Goal: Communication & Community: Answer question/provide support

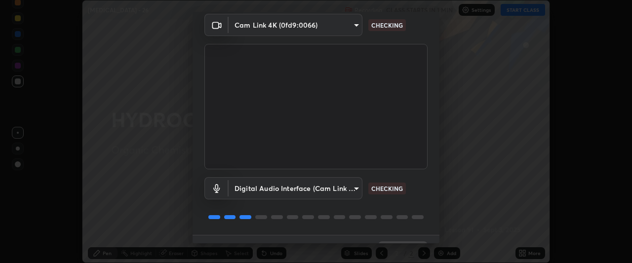
scroll to position [61, 0]
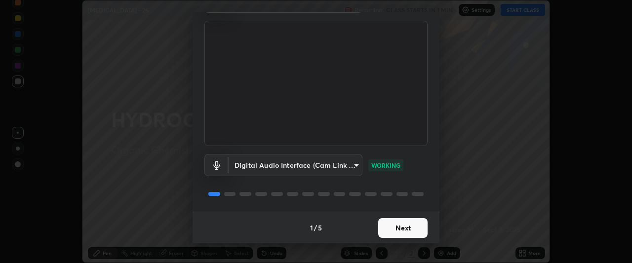
click at [400, 225] on button "Next" at bounding box center [402, 228] width 49 height 20
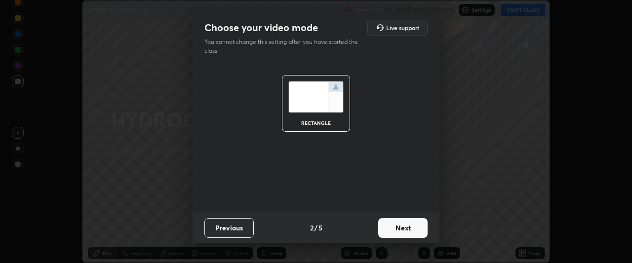
click at [412, 227] on button "Next" at bounding box center [402, 228] width 49 height 20
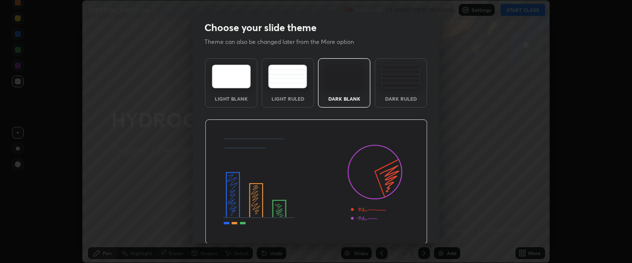
scroll to position [33, 0]
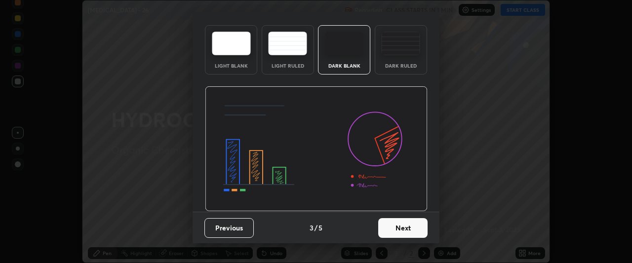
click at [397, 228] on button "Next" at bounding box center [402, 228] width 49 height 20
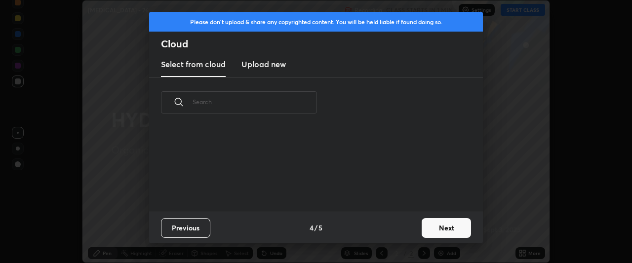
click at [439, 224] on button "Next" at bounding box center [445, 228] width 49 height 20
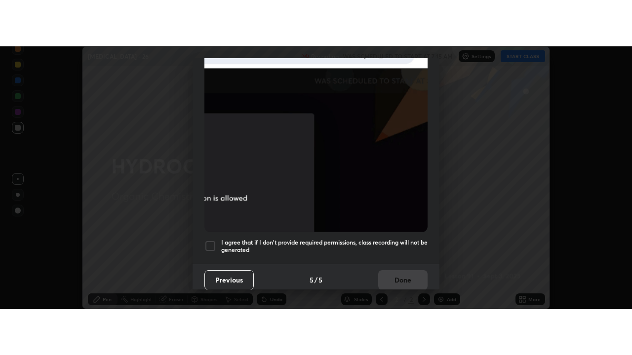
scroll to position [262, 0]
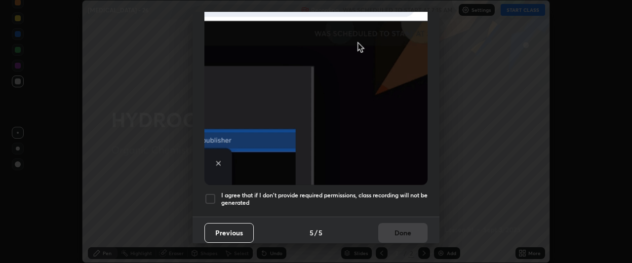
click at [210, 197] on div at bounding box center [210, 199] width 12 height 12
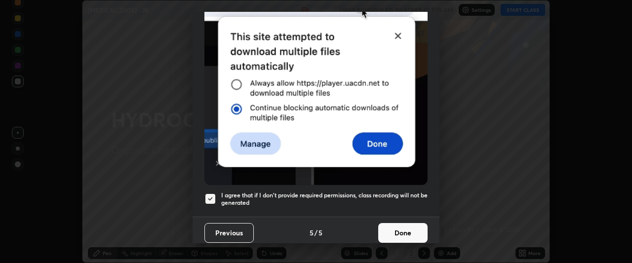
click at [404, 225] on button "Done" at bounding box center [402, 233] width 49 height 20
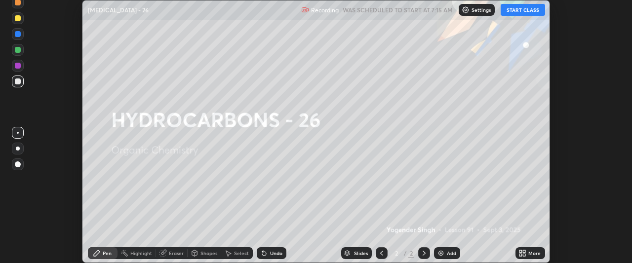
click at [518, 11] on button "START CLASS" at bounding box center [522, 10] width 44 height 12
click at [524, 251] on icon at bounding box center [524, 251] width 2 height 2
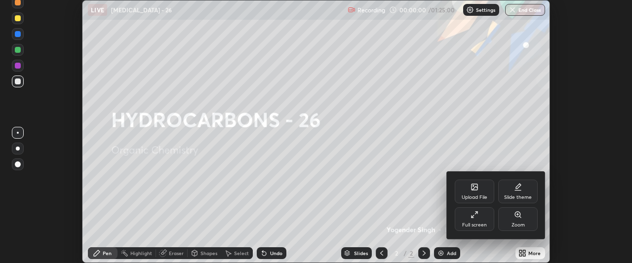
click at [515, 189] on icon at bounding box center [518, 187] width 8 height 8
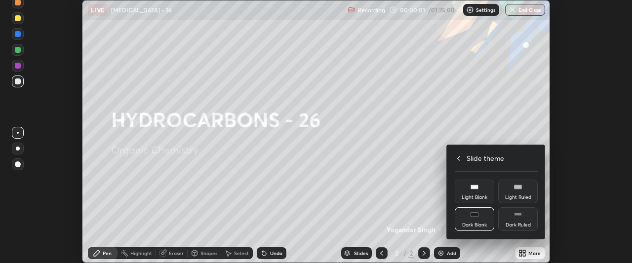
click at [518, 213] on rect at bounding box center [517, 213] width 7 height 0
click at [458, 158] on icon at bounding box center [458, 158] width 8 height 8
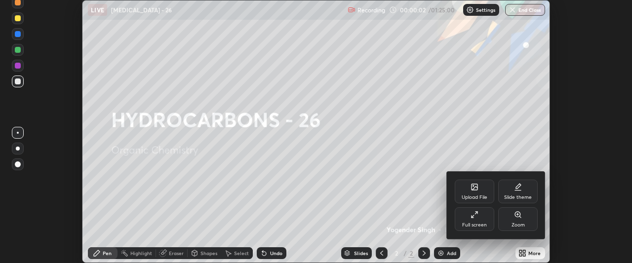
click at [473, 218] on icon at bounding box center [474, 215] width 8 height 8
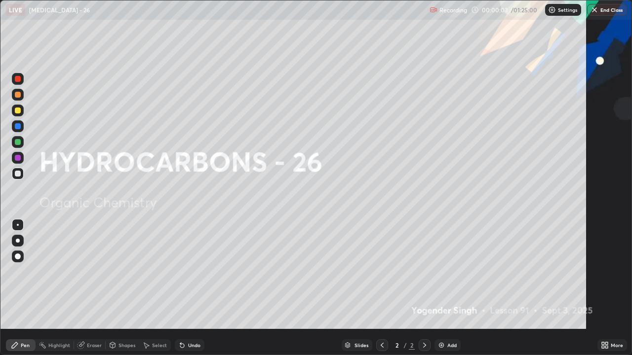
scroll to position [355, 632]
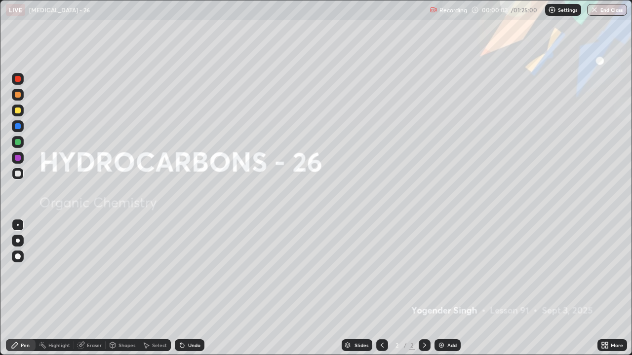
click at [443, 262] on img at bounding box center [441, 345] width 8 height 8
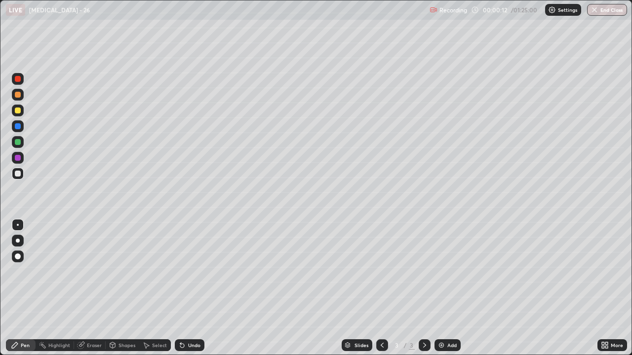
click at [17, 239] on div at bounding box center [18, 241] width 4 height 4
click at [17, 112] on div at bounding box center [18, 111] width 6 height 6
click at [18, 175] on div at bounding box center [18, 174] width 6 height 6
click at [16, 158] on div at bounding box center [18, 158] width 6 height 6
click at [16, 174] on div at bounding box center [18, 174] width 6 height 6
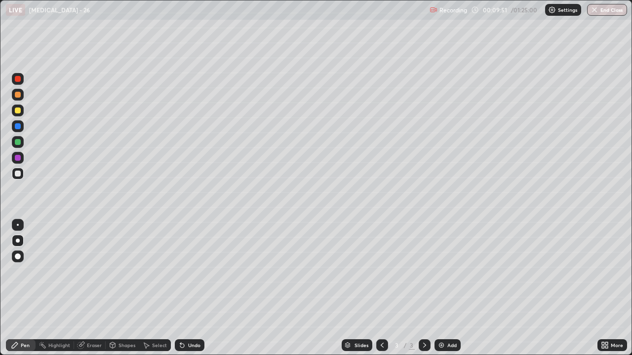
click at [17, 78] on div at bounding box center [18, 79] width 6 height 6
click at [438, 262] on img at bounding box center [441, 345] width 8 height 8
click at [18, 160] on div at bounding box center [18, 158] width 6 height 6
click at [19, 174] on div at bounding box center [18, 174] width 6 height 6
click at [19, 113] on div at bounding box center [18, 111] width 6 height 6
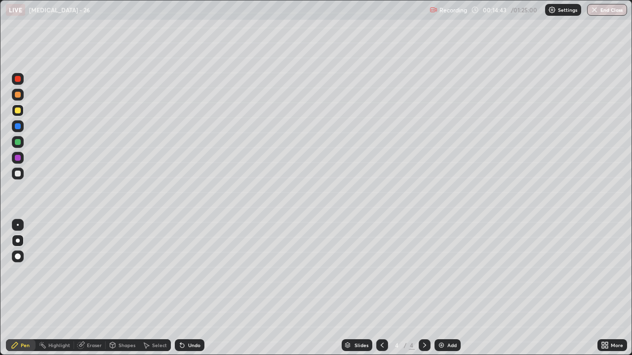
click at [17, 178] on div at bounding box center [18, 174] width 12 height 12
click at [16, 143] on div at bounding box center [18, 142] width 6 height 6
click at [17, 175] on div at bounding box center [18, 174] width 6 height 6
click at [180, 262] on icon at bounding box center [180, 343] width 1 height 1
click at [17, 145] on div at bounding box center [18, 142] width 6 height 6
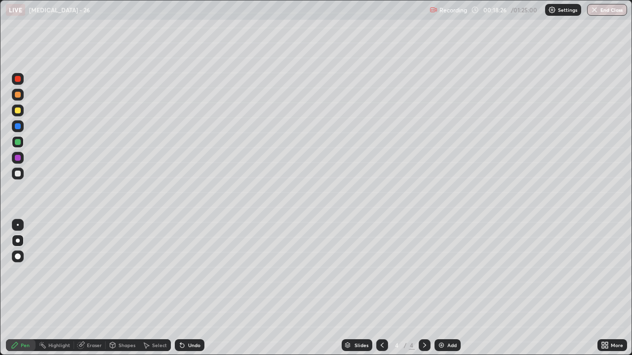
click at [17, 174] on div at bounding box center [18, 174] width 6 height 6
click at [190, 262] on div "Undo" at bounding box center [194, 345] width 12 height 5
click at [438, 262] on img at bounding box center [441, 345] width 8 height 8
click at [16, 111] on div at bounding box center [18, 111] width 6 height 6
click at [19, 96] on div at bounding box center [18, 95] width 6 height 6
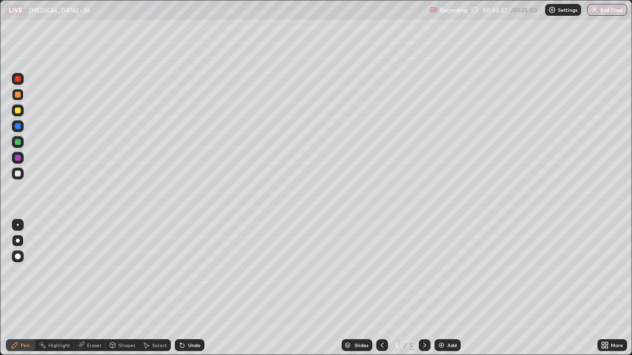
click at [18, 112] on div at bounding box center [18, 111] width 6 height 6
click at [22, 146] on div at bounding box center [18, 142] width 12 height 12
click at [441, 262] on img at bounding box center [441, 345] width 8 height 8
click at [17, 174] on div at bounding box center [18, 174] width 6 height 6
click at [16, 158] on div at bounding box center [18, 158] width 6 height 6
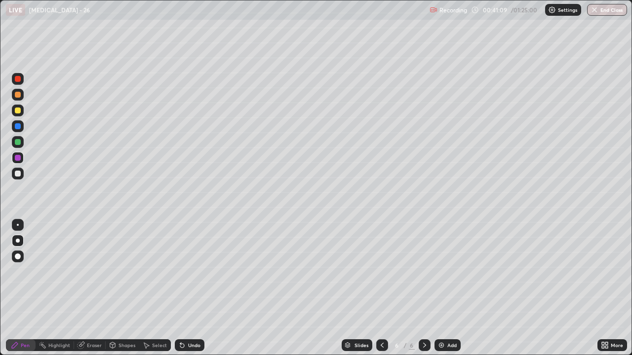
click at [20, 176] on div at bounding box center [18, 174] width 6 height 6
click at [18, 143] on div at bounding box center [18, 142] width 6 height 6
click at [441, 262] on img at bounding box center [441, 345] width 8 height 8
click at [17, 175] on div at bounding box center [18, 174] width 6 height 6
click at [17, 111] on div at bounding box center [18, 111] width 6 height 6
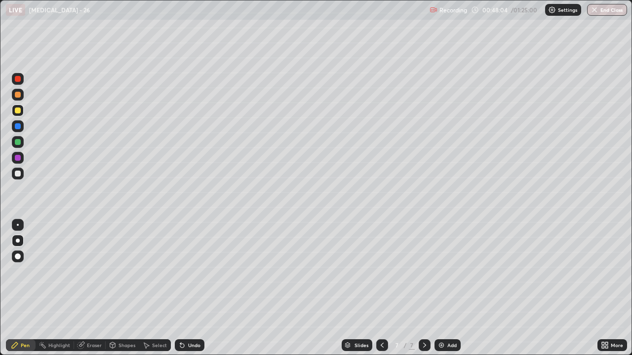
click at [18, 159] on div at bounding box center [18, 158] width 6 height 6
click at [18, 174] on div at bounding box center [18, 174] width 6 height 6
click at [19, 143] on div at bounding box center [18, 142] width 6 height 6
click at [16, 160] on div at bounding box center [18, 158] width 6 height 6
click at [20, 173] on div at bounding box center [18, 174] width 6 height 6
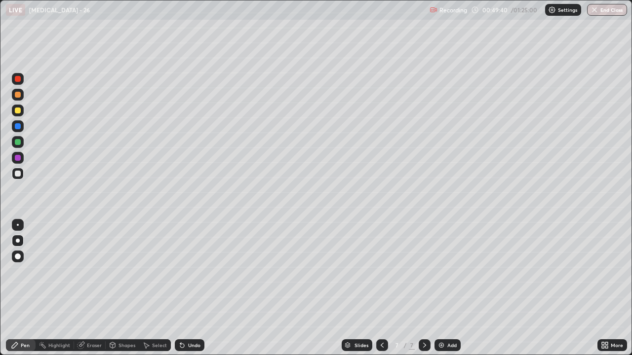
click at [17, 96] on div at bounding box center [18, 95] width 6 height 6
click at [15, 176] on div at bounding box center [18, 174] width 6 height 6
click at [17, 143] on div at bounding box center [18, 142] width 6 height 6
click at [18, 176] on div at bounding box center [18, 174] width 6 height 6
click at [17, 158] on div at bounding box center [18, 158] width 6 height 6
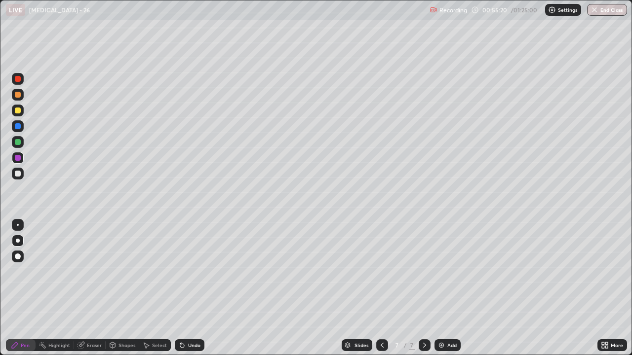
click at [87, 262] on div "Eraser" at bounding box center [94, 345] width 15 height 5
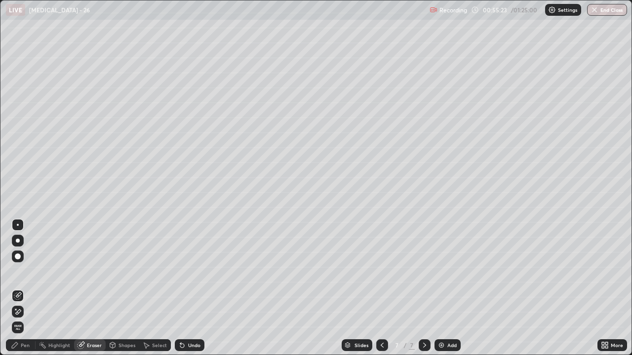
click at [24, 262] on div "Pen" at bounding box center [21, 345] width 30 height 12
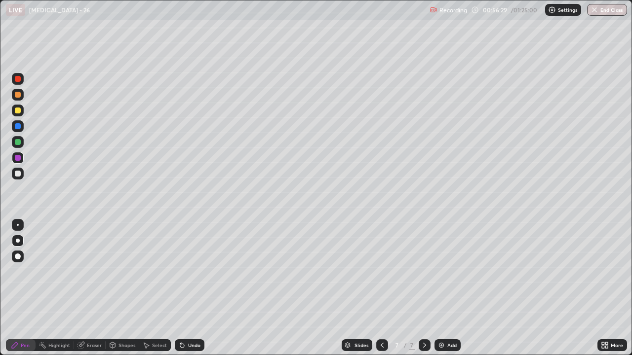
click at [94, 262] on div "Eraser" at bounding box center [94, 345] width 15 height 5
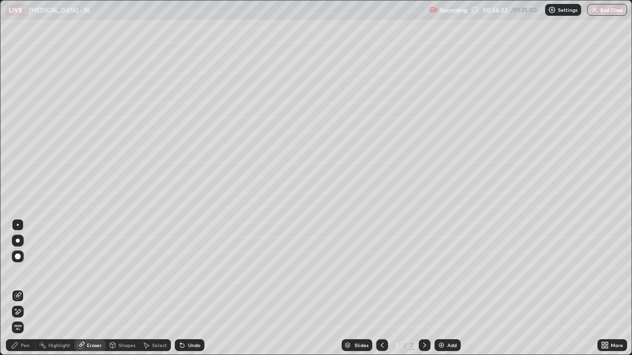
click at [24, 262] on div "Pen" at bounding box center [25, 345] width 9 height 5
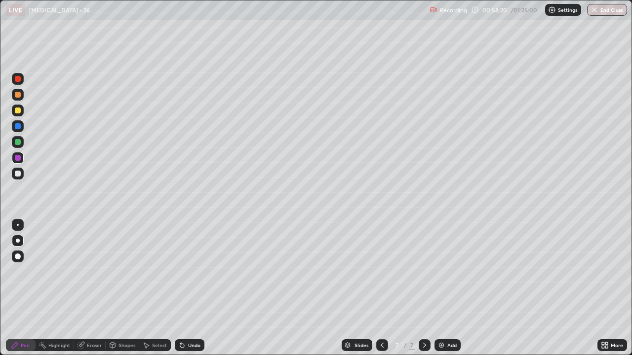
click at [439, 262] on img at bounding box center [441, 345] width 8 height 8
click at [17, 174] on div at bounding box center [18, 174] width 6 height 6
click at [184, 262] on icon at bounding box center [182, 345] width 8 height 8
click at [18, 141] on div at bounding box center [18, 142] width 6 height 6
click at [16, 174] on div at bounding box center [18, 174] width 6 height 6
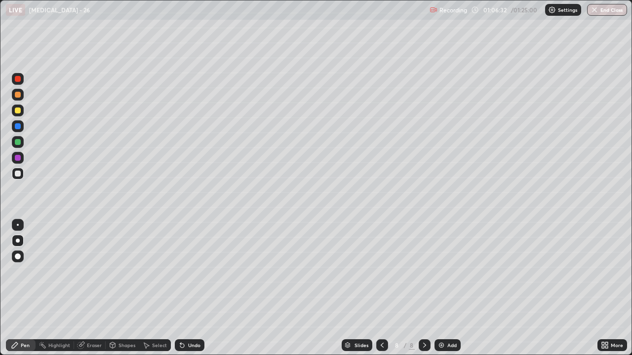
click at [439, 262] on img at bounding box center [441, 345] width 8 height 8
click at [197, 262] on div "Undo" at bounding box center [190, 345] width 30 height 12
click at [18, 111] on div at bounding box center [18, 111] width 6 height 6
click at [18, 178] on div at bounding box center [18, 174] width 12 height 12
click at [20, 158] on div at bounding box center [18, 158] width 6 height 6
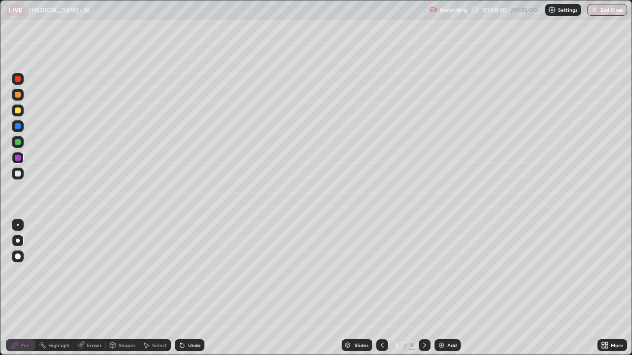
click at [18, 142] on div at bounding box center [18, 142] width 6 height 6
click at [19, 112] on div at bounding box center [18, 111] width 6 height 6
click at [90, 262] on div "Eraser" at bounding box center [94, 345] width 15 height 5
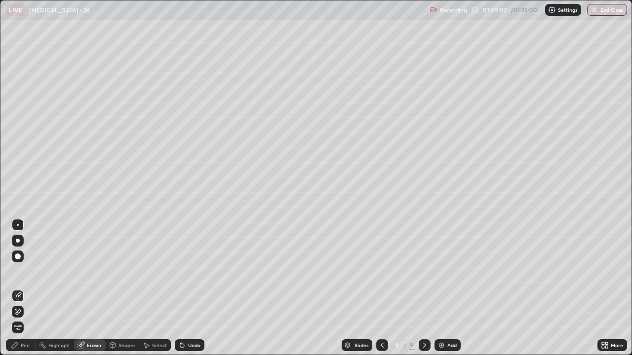
click at [20, 262] on div "Pen" at bounding box center [21, 345] width 30 height 12
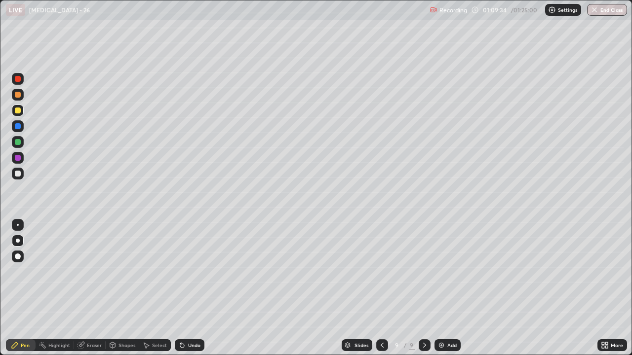
click at [19, 176] on div at bounding box center [18, 174] width 6 height 6
click at [181, 262] on icon at bounding box center [182, 346] width 4 height 4
click at [183, 262] on div "Undo" at bounding box center [190, 345] width 30 height 12
click at [184, 262] on icon at bounding box center [182, 345] width 8 height 8
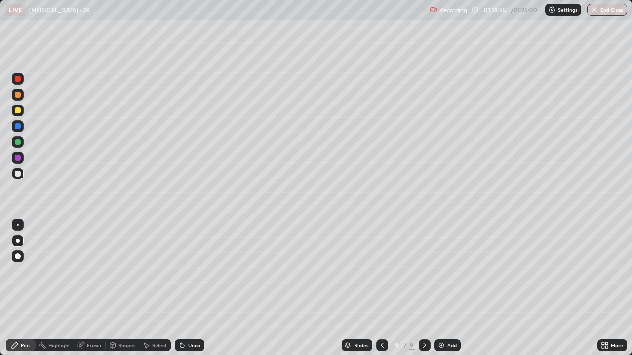
click at [150, 262] on div "Select" at bounding box center [155, 345] width 32 height 12
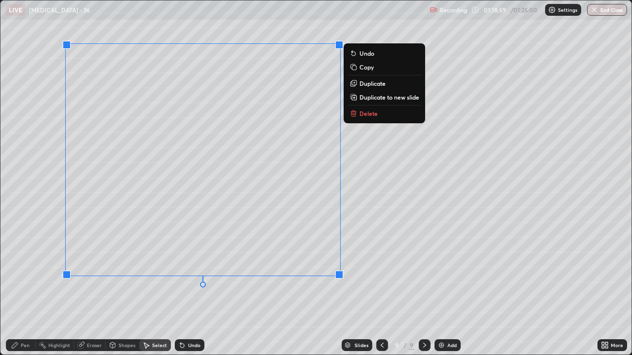
click at [351, 114] on icon at bounding box center [353, 114] width 4 height 4
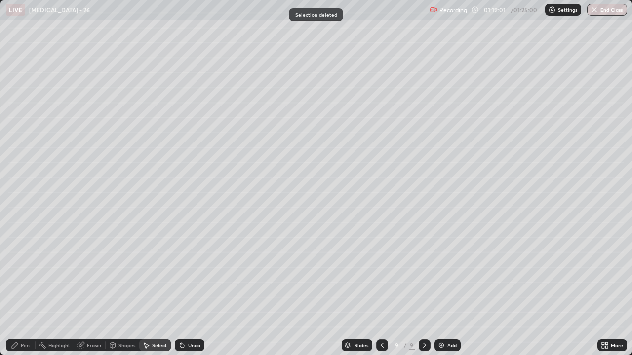
click at [23, 262] on div "Pen" at bounding box center [21, 345] width 30 height 12
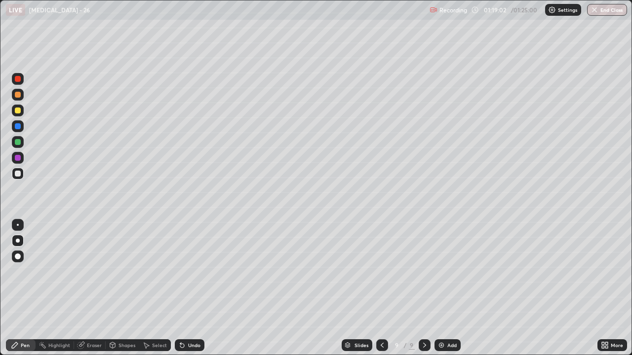
click at [20, 174] on div at bounding box center [18, 174] width 6 height 6
click at [18, 96] on div at bounding box center [18, 95] width 6 height 6
click at [17, 173] on div at bounding box center [18, 174] width 6 height 6
click at [380, 262] on icon at bounding box center [382, 345] width 8 height 8
click at [382, 262] on icon at bounding box center [382, 345] width 8 height 8
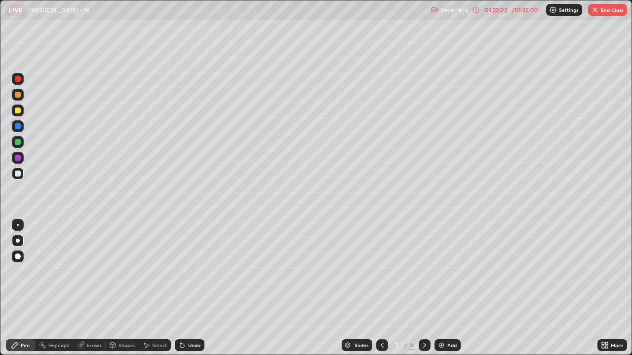
click at [381, 262] on icon at bounding box center [382, 345] width 8 height 8
click at [423, 262] on icon at bounding box center [424, 345] width 8 height 8
click at [422, 262] on icon at bounding box center [424, 345] width 8 height 8
click at [423, 262] on icon at bounding box center [424, 345] width 8 height 8
click at [18, 178] on div at bounding box center [18, 174] width 12 height 12
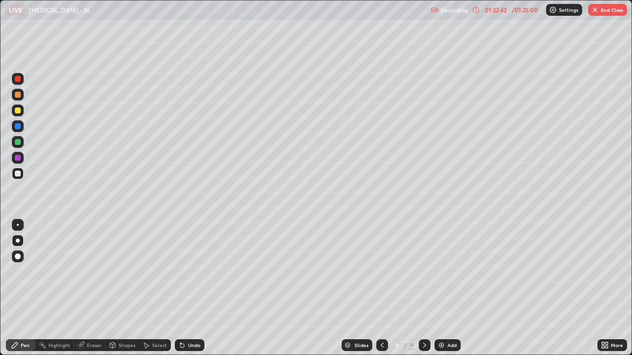
click at [188, 262] on div "Undo" at bounding box center [194, 345] width 12 height 5
click at [188, 262] on div "Undo" at bounding box center [190, 345] width 30 height 12
click at [194, 262] on div "Undo" at bounding box center [190, 345] width 30 height 12
click at [17, 178] on div at bounding box center [18, 174] width 12 height 12
click at [18, 143] on div at bounding box center [18, 142] width 6 height 6
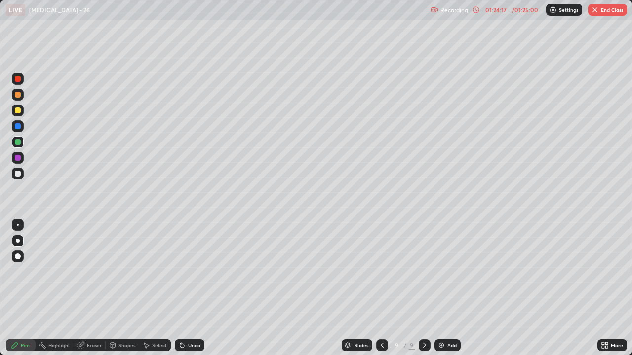
click at [18, 175] on div at bounding box center [18, 174] width 6 height 6
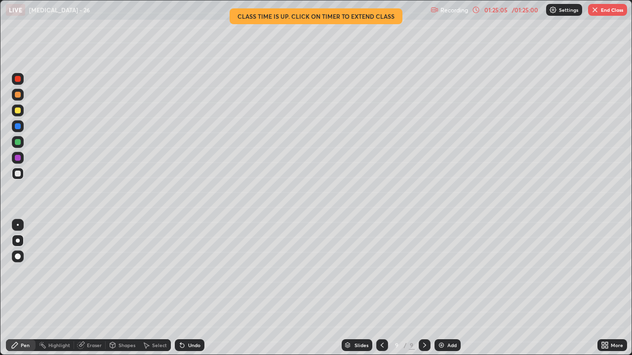
click at [188, 262] on div "Undo" at bounding box center [194, 345] width 12 height 5
click at [17, 111] on div at bounding box center [18, 111] width 6 height 6
click at [601, 11] on button "End Class" at bounding box center [607, 10] width 39 height 12
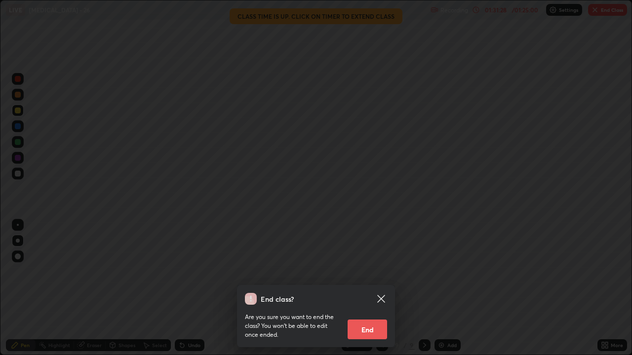
click at [384, 262] on icon at bounding box center [380, 298] width 7 height 7
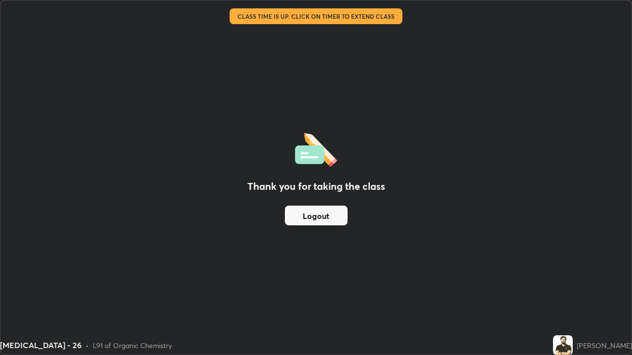
click at [570, 262] on img at bounding box center [563, 345] width 20 height 20
click at [319, 221] on button "Logout" at bounding box center [316, 216] width 63 height 20
click at [319, 220] on button "Logout" at bounding box center [316, 216] width 63 height 20
click at [322, 219] on button "Logout" at bounding box center [316, 216] width 63 height 20
